Goal: Task Accomplishment & Management: Manage account settings

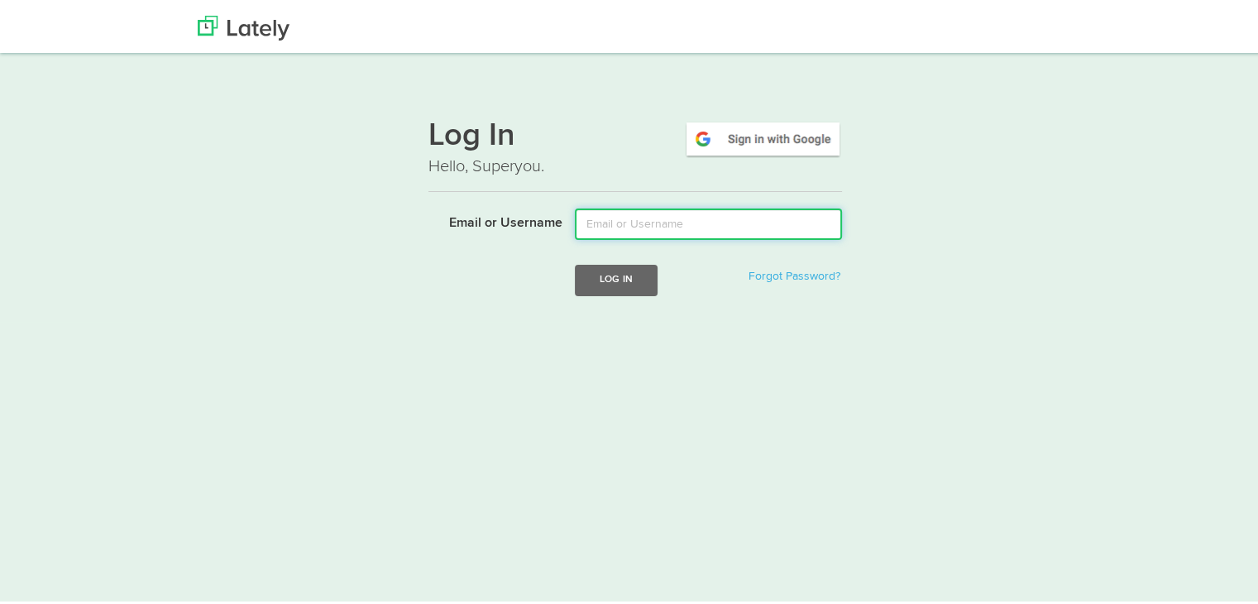
click at [626, 224] on input "Email or Username" at bounding box center [708, 220] width 267 height 31
type input "m"
type input "[EMAIL_ADDRESS][DOMAIN_NAME]"
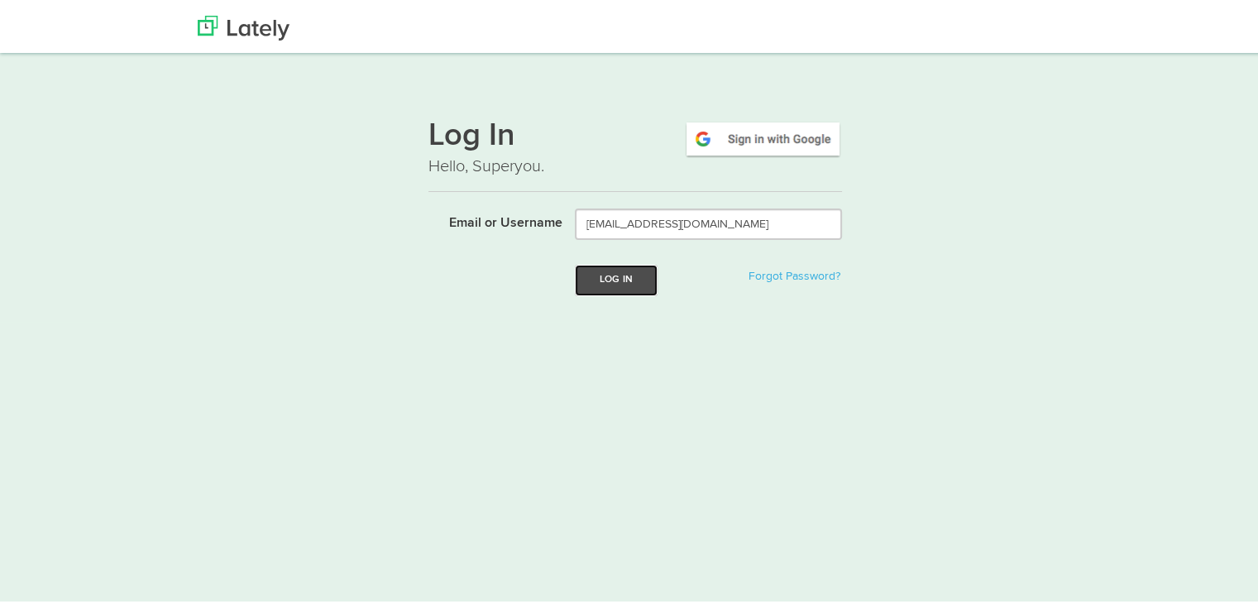
click at [595, 282] on button "Log In" at bounding box center [616, 276] width 83 height 31
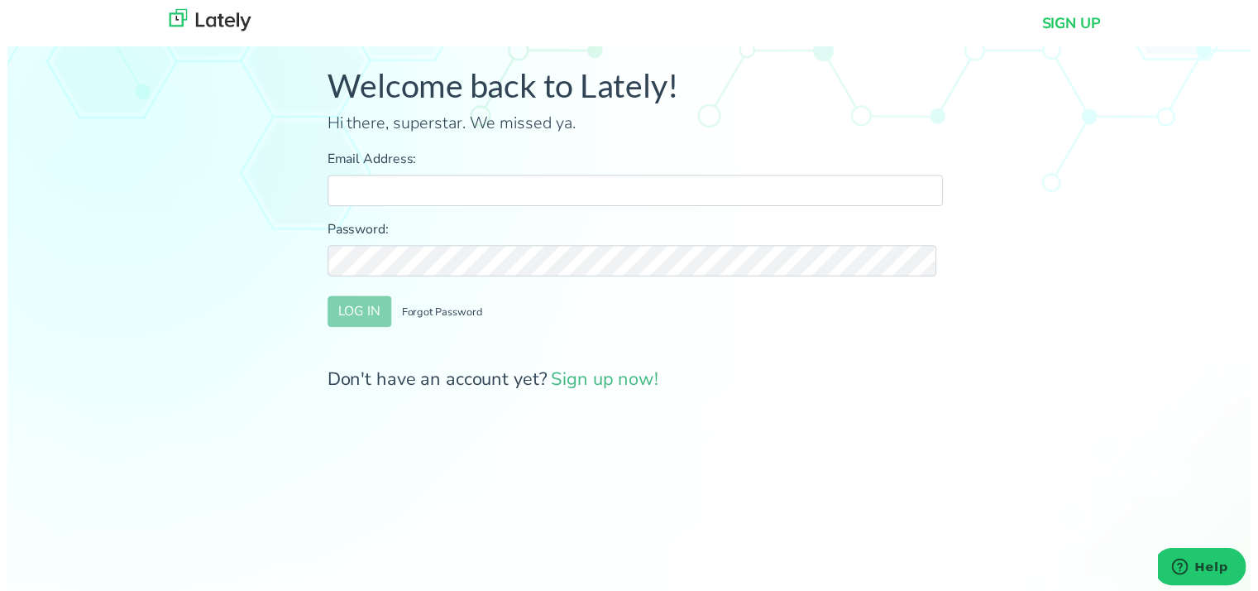
click at [477, 191] on input "Email Address:" at bounding box center [635, 192] width 623 height 31
click at [410, 265] on div "Password:" at bounding box center [635, 251] width 623 height 58
click at [364, 318] on button "LOG IN" at bounding box center [356, 314] width 65 height 31
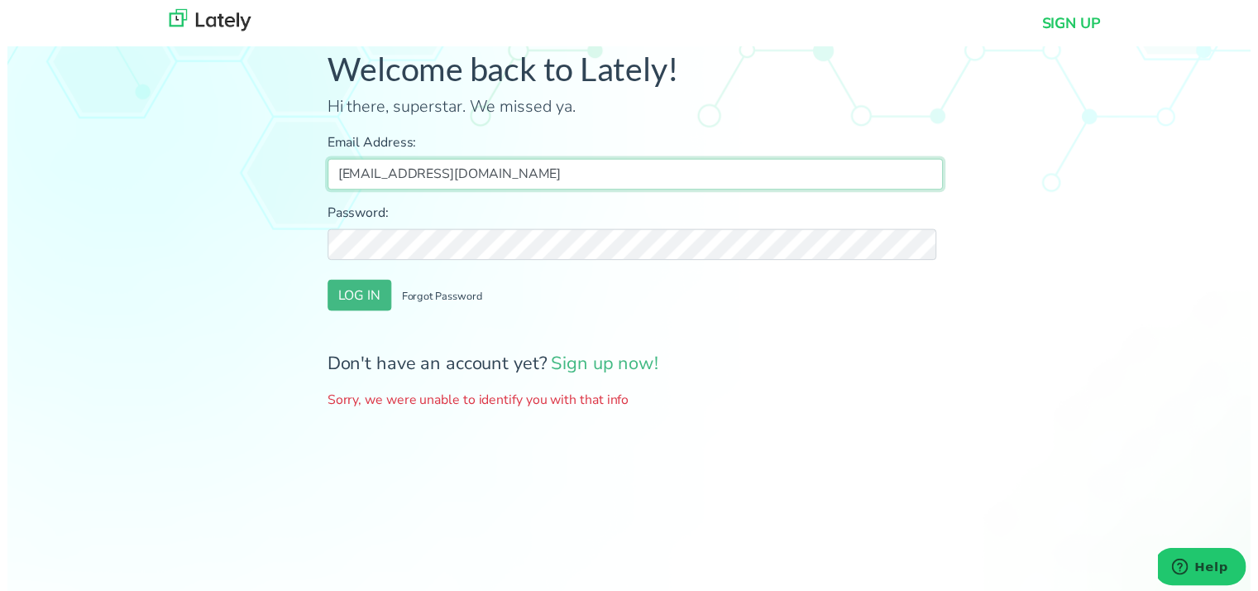
drag, startPoint x: 500, startPoint y: 171, endPoint x: 308, endPoint y: 146, distance: 194.3
click at [312, 146] on div "Welcome back to Lately! Hi there, superstar. We missed ya. Email Address: moien…" at bounding box center [636, 239] width 648 height 378
type input "Moien"
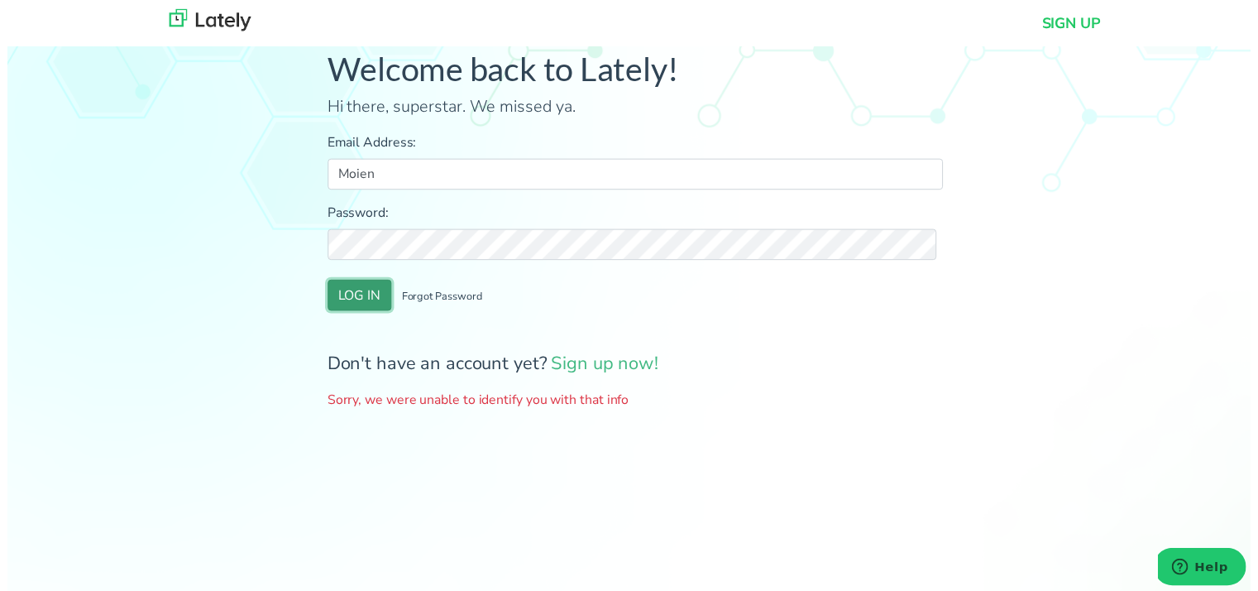
click at [347, 292] on button "LOG IN" at bounding box center [356, 298] width 65 height 31
click at [784, 310] on div "LOG IN Forgot Password" at bounding box center [635, 298] width 623 height 31
